Goal: Task Accomplishment & Management: Manage account settings

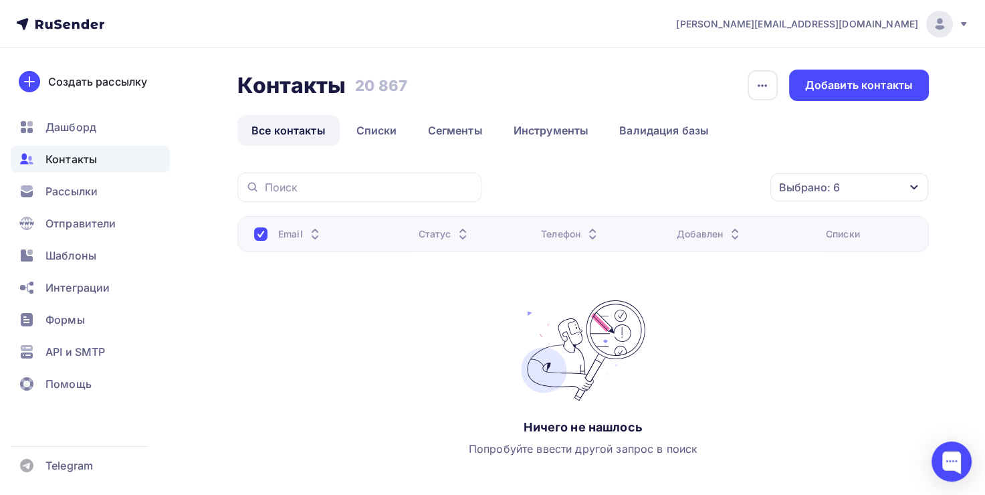
click at [789, 189] on div "Выбрано: 6" at bounding box center [809, 187] width 61 height 16
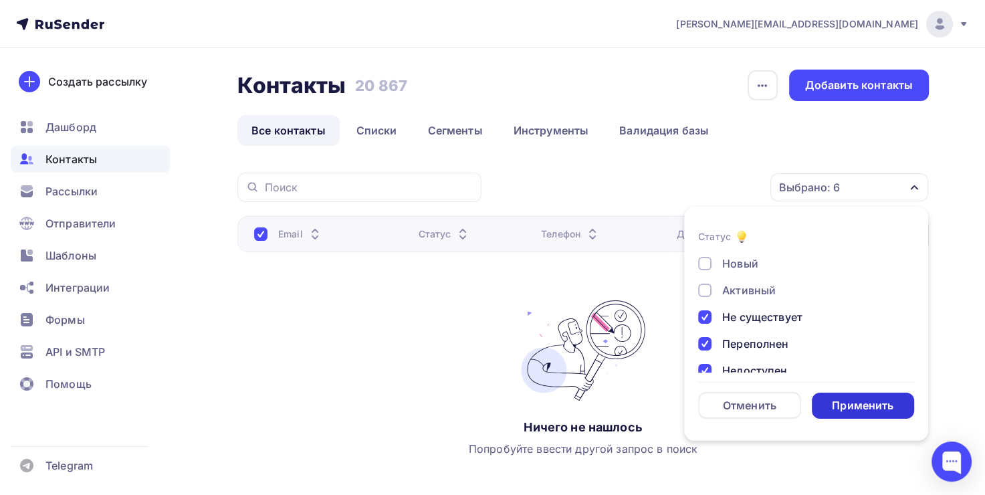
click at [850, 395] on div "Применить" at bounding box center [863, 406] width 103 height 26
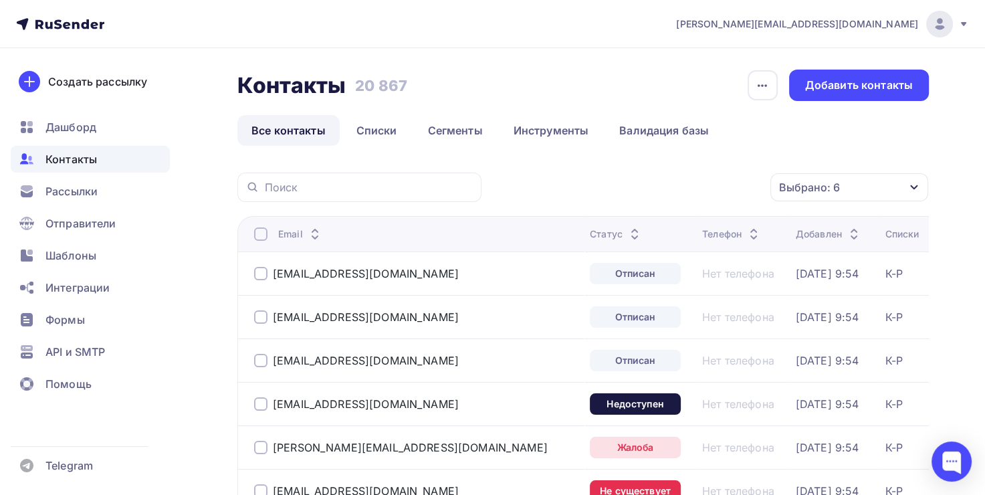
click at [267, 229] on div "Email" at bounding box center [416, 233] width 325 height 13
click at [261, 232] on div at bounding box center [260, 233] width 13 height 13
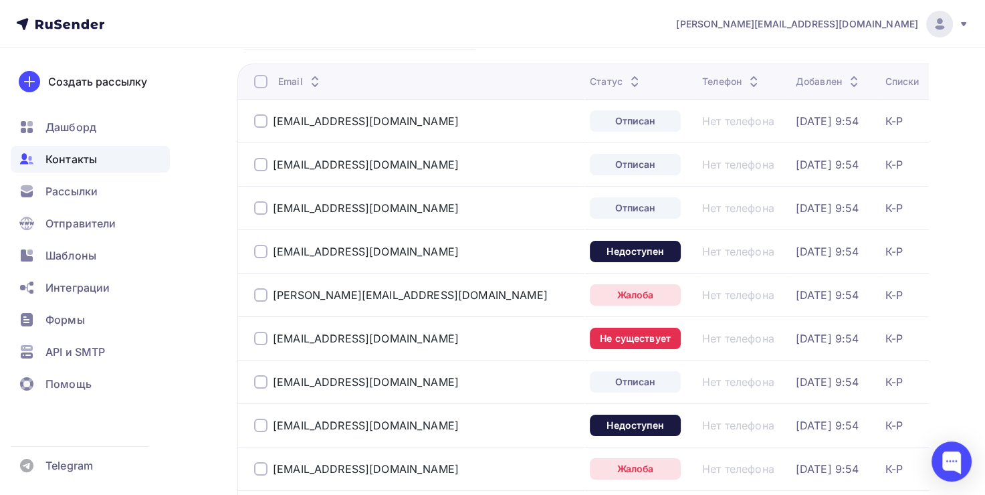
scroll to position [67, 0]
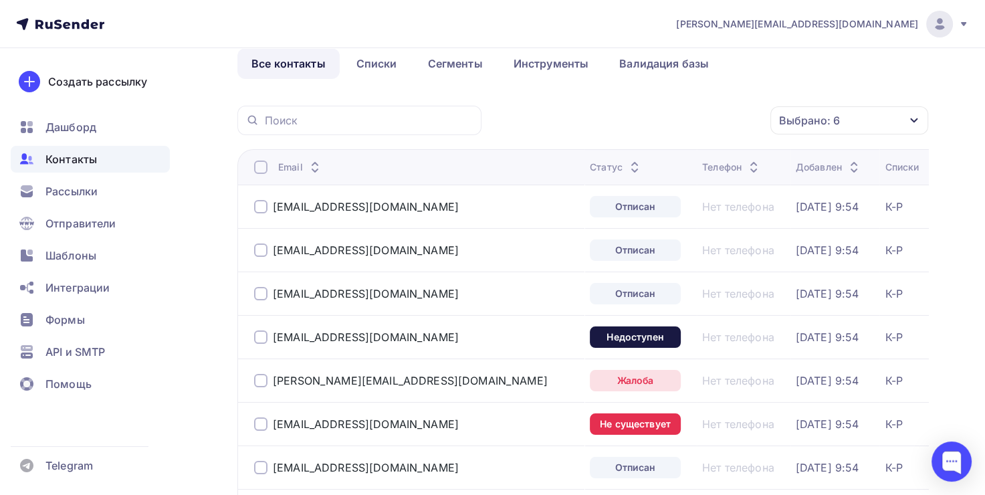
click at [258, 169] on div at bounding box center [260, 166] width 13 height 13
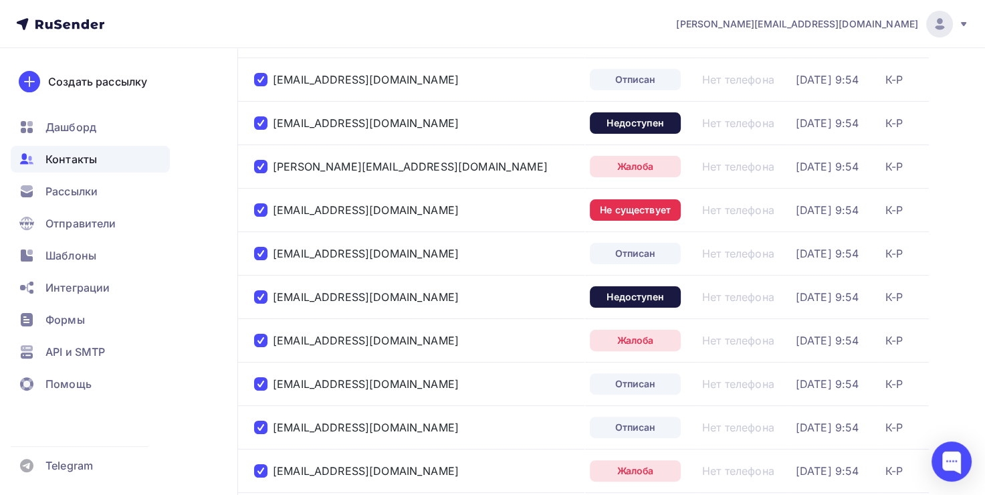
scroll to position [0, 0]
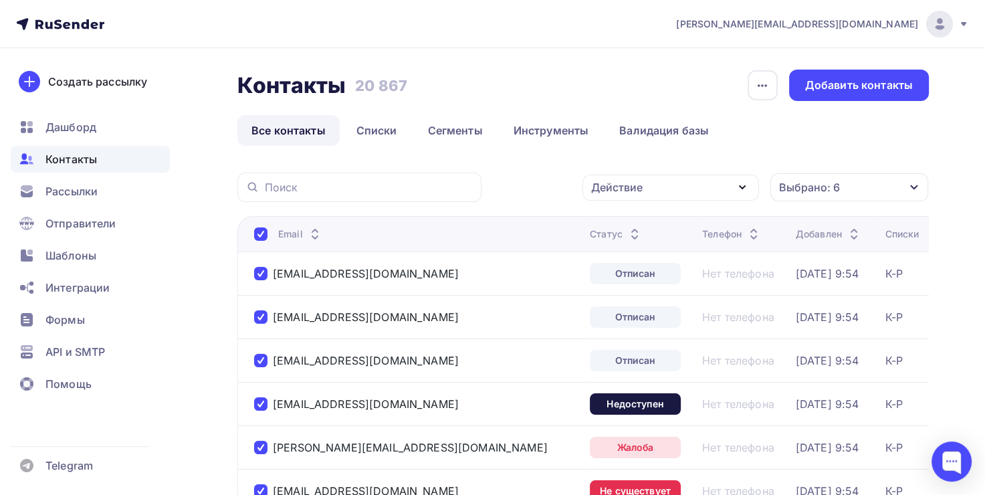
click at [792, 186] on div "Выбрано: 6" at bounding box center [809, 187] width 61 height 16
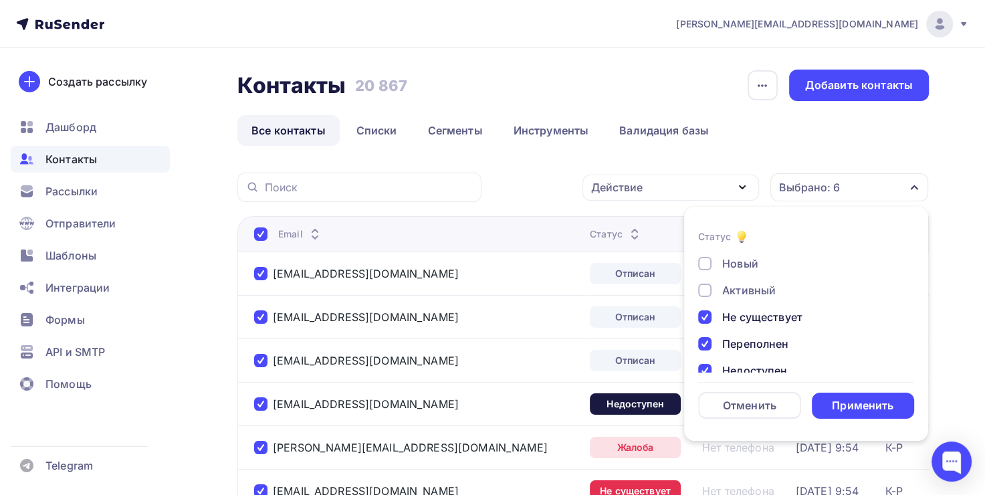
click at [789, 105] on div "Контакты Контакты 20 867 20 867 История импорта Добавить контакты Все контакты …" at bounding box center [582, 108] width 691 height 76
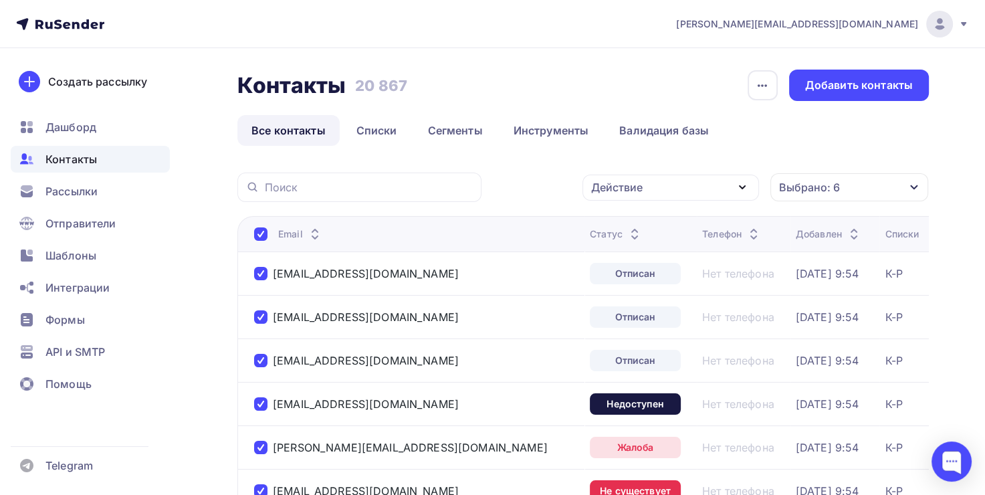
click at [699, 187] on div "Действие" at bounding box center [670, 188] width 177 height 26
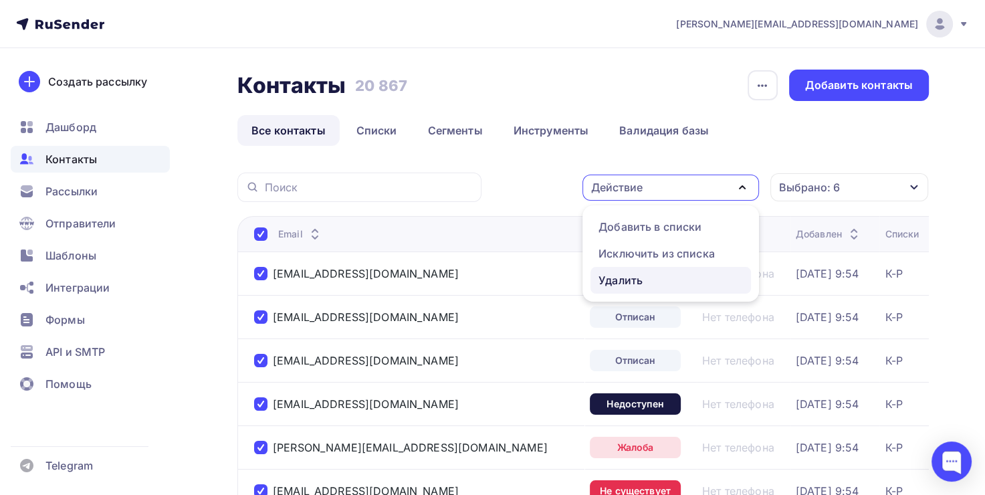
click at [628, 274] on div "Удалить" at bounding box center [620, 280] width 44 height 16
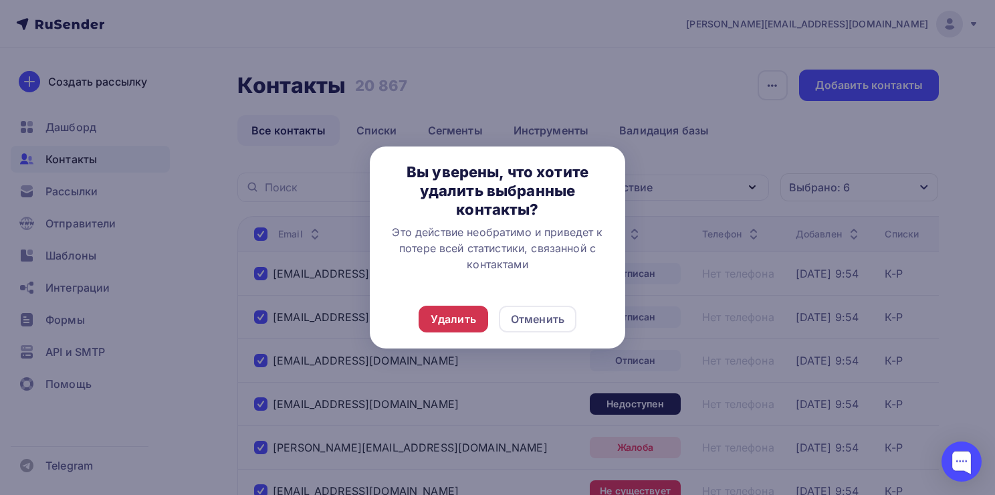
click at [462, 317] on div "Удалить" at bounding box center [453, 319] width 45 height 16
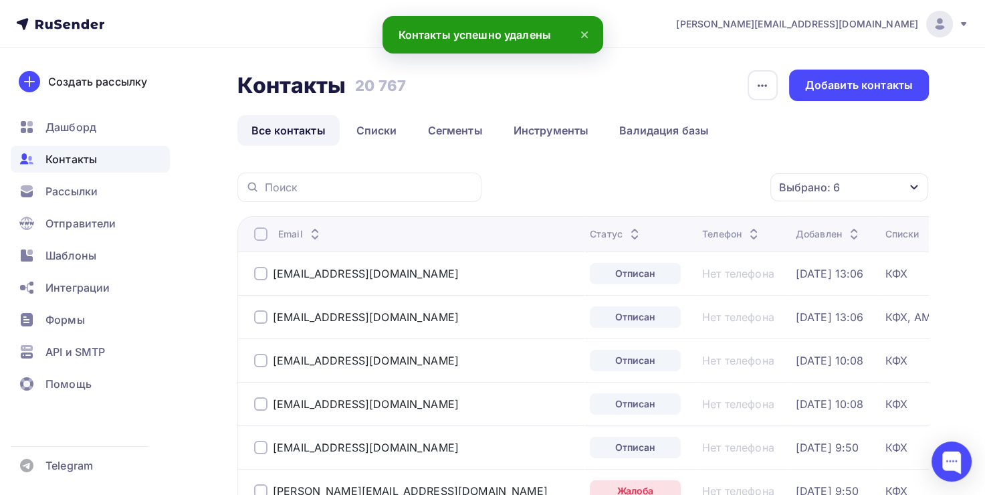
click at [259, 233] on div at bounding box center [260, 233] width 13 height 13
click at [254, 231] on div at bounding box center [260, 233] width 13 height 13
click at [635, 193] on div "Действие" at bounding box center [616, 187] width 51 height 16
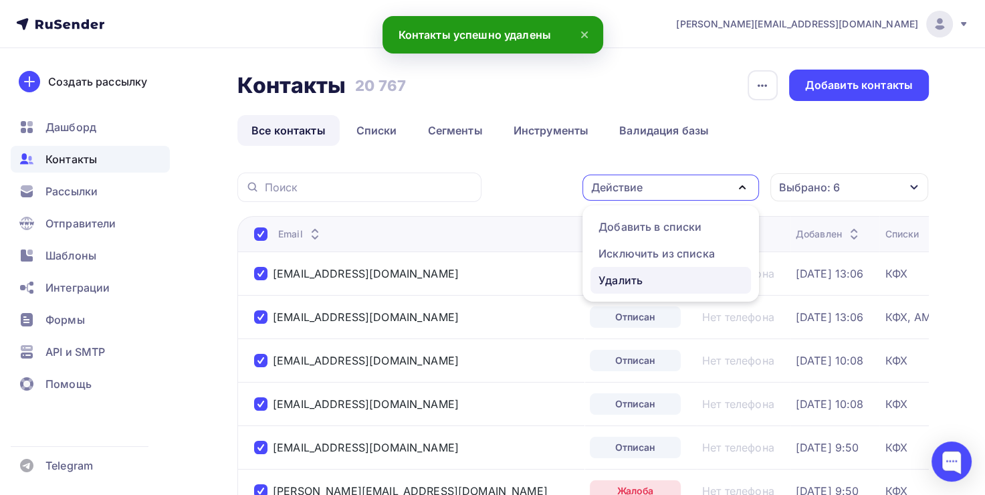
click at [604, 278] on div "Удалить" at bounding box center [620, 280] width 44 height 16
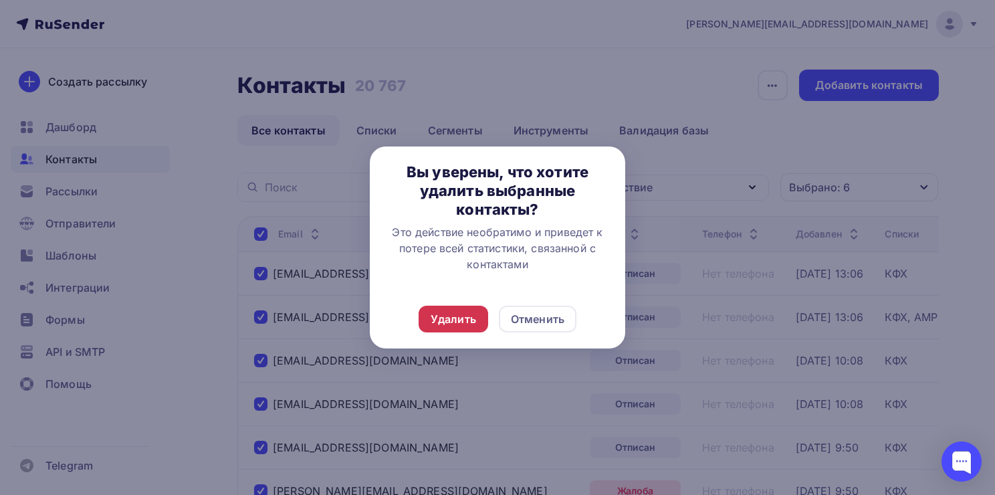
click at [442, 313] on div "Удалить" at bounding box center [453, 319] width 45 height 16
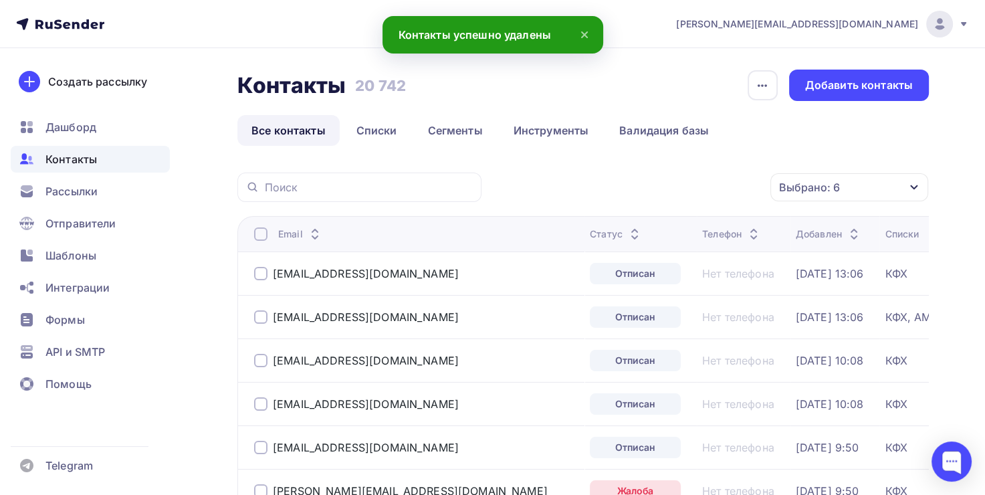
click at [259, 234] on div at bounding box center [260, 233] width 13 height 13
click at [259, 233] on div at bounding box center [260, 233] width 13 height 13
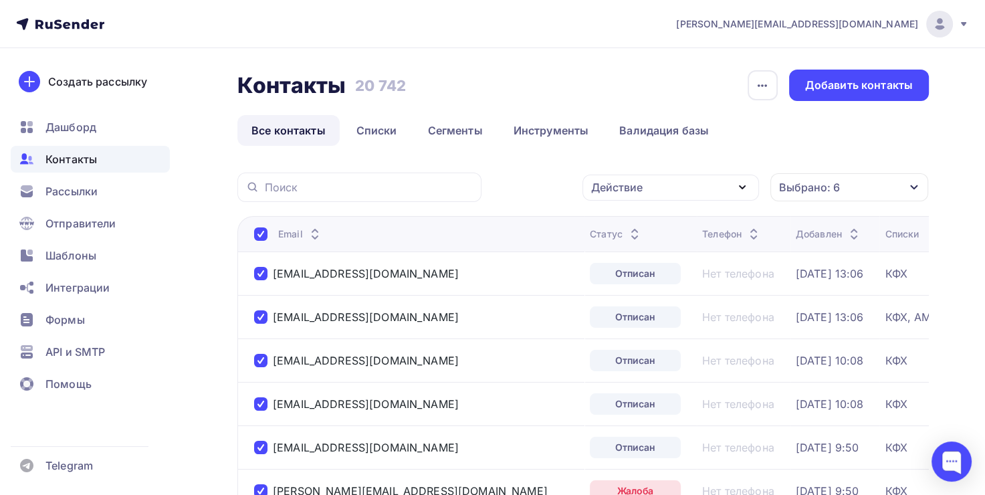
click at [647, 193] on div "Действие" at bounding box center [670, 188] width 177 height 26
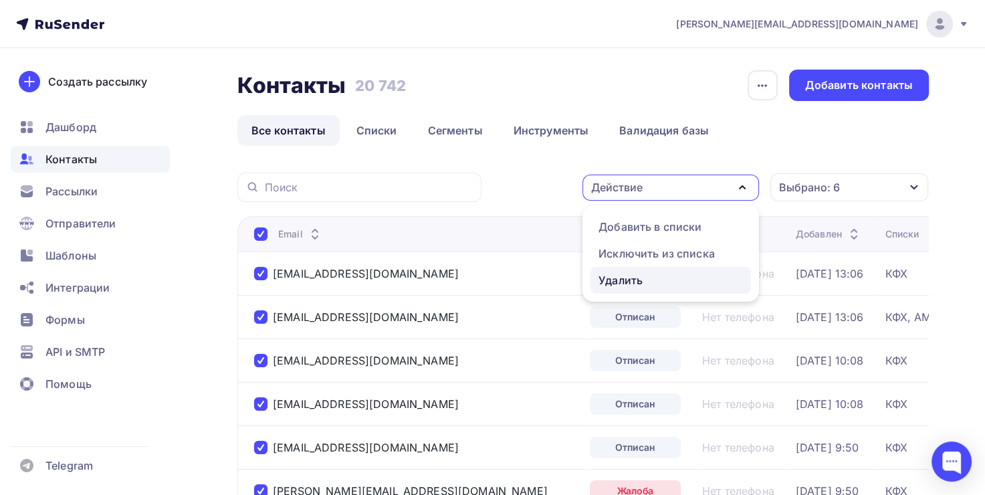
click at [604, 275] on div "Удалить" at bounding box center [620, 280] width 44 height 16
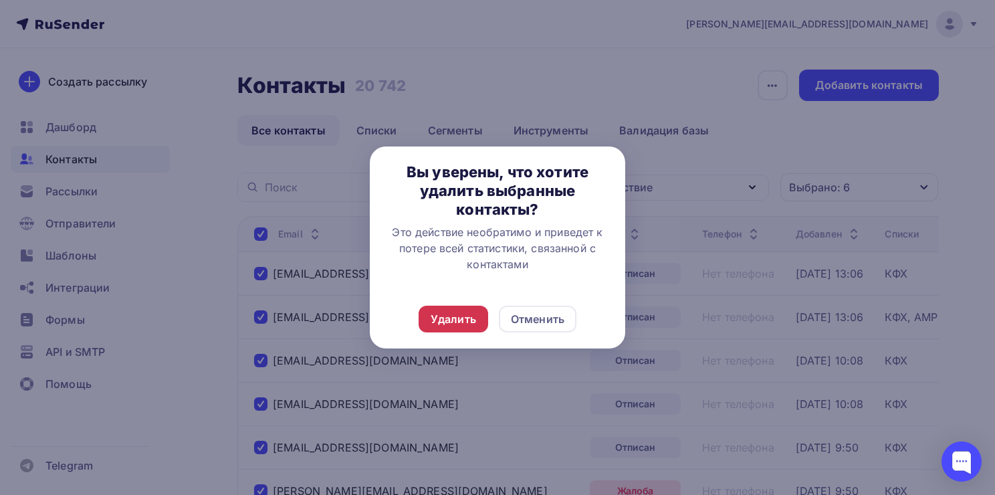
click at [460, 310] on div "Удалить" at bounding box center [454, 319] width 70 height 27
